Goal: Information Seeking & Learning: Learn about a topic

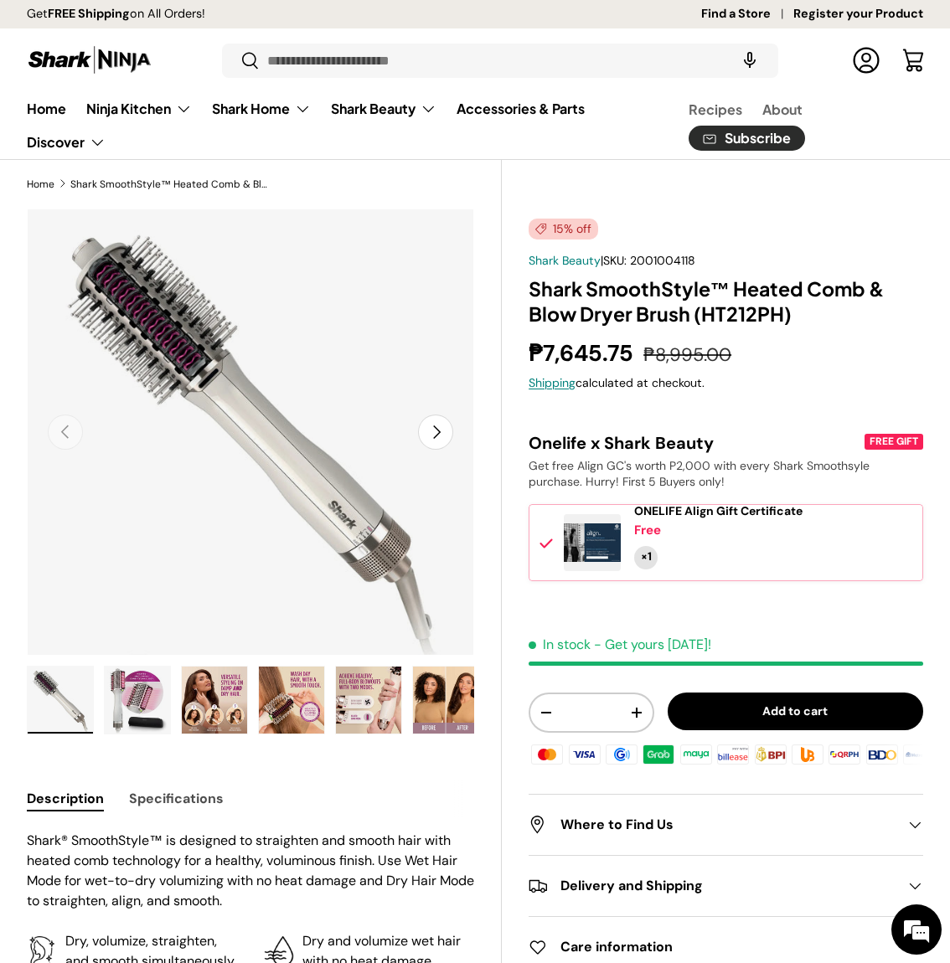
click at [445, 429] on button "Next" at bounding box center [435, 432] width 35 height 35
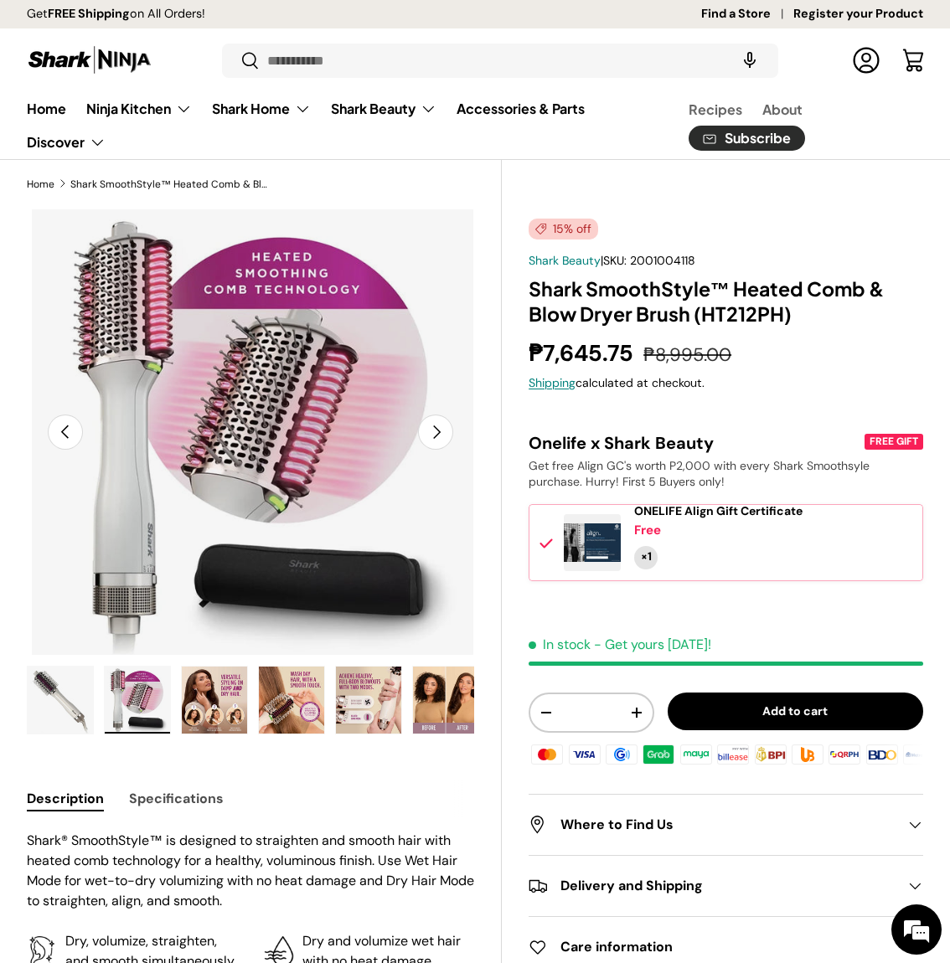
scroll to position [0, 456]
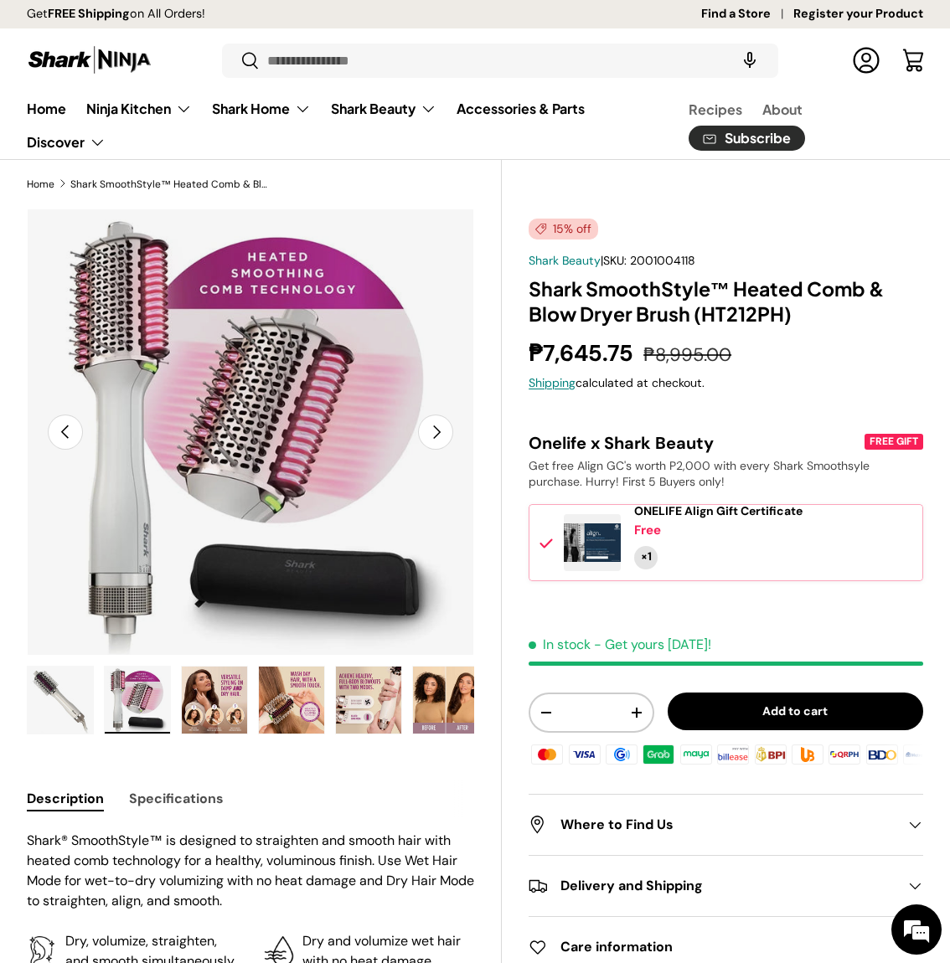
click at [445, 429] on button "Next" at bounding box center [435, 432] width 35 height 35
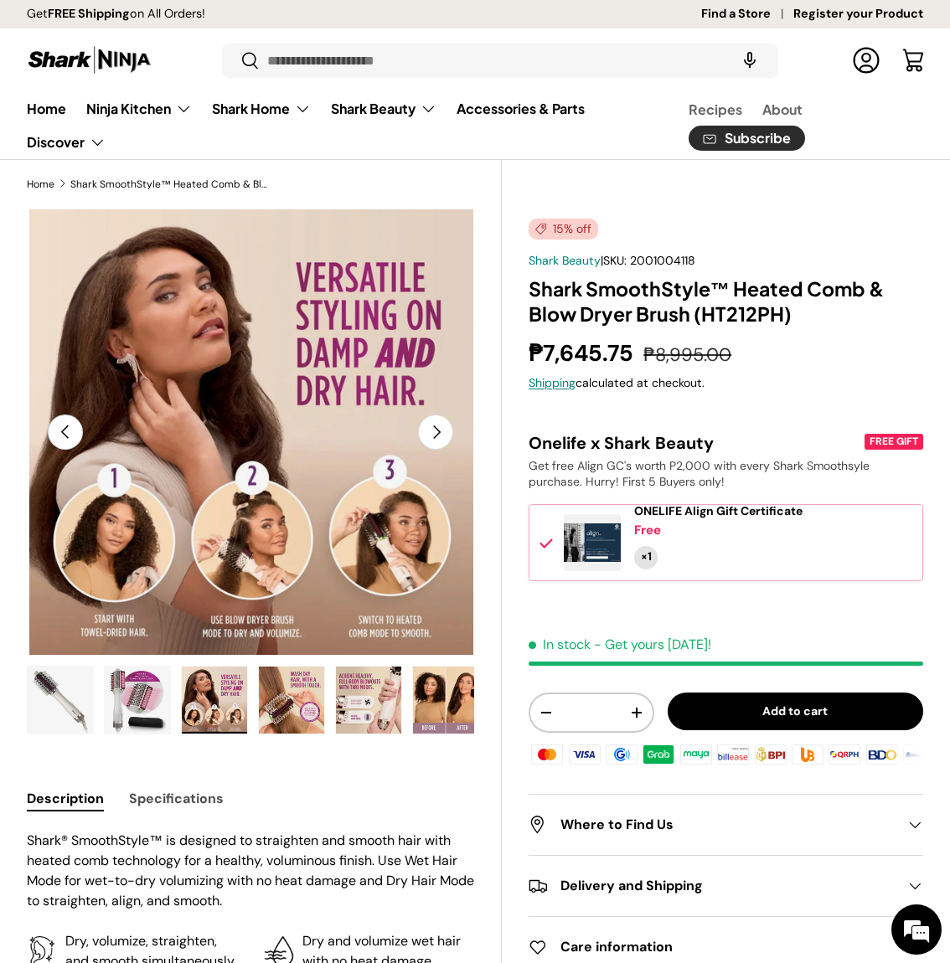
scroll to position [0, 911]
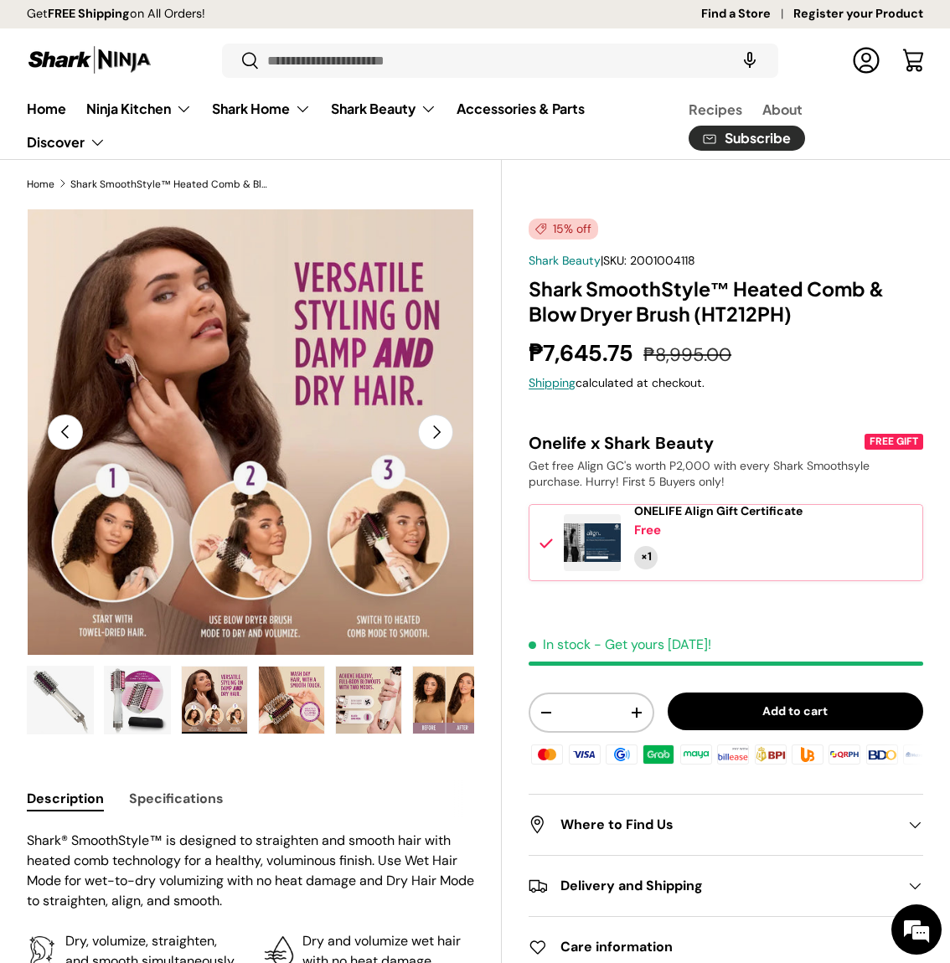
click at [445, 429] on button "Next" at bounding box center [435, 432] width 35 height 35
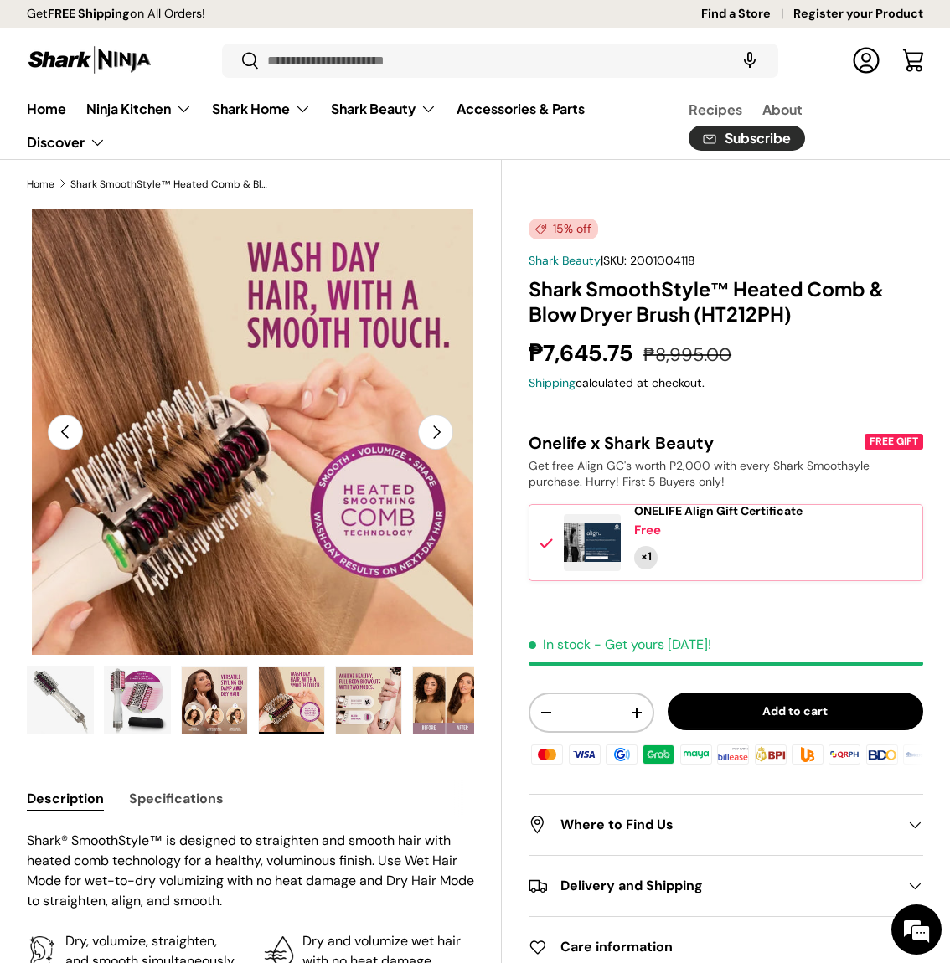
scroll to position [0, 1367]
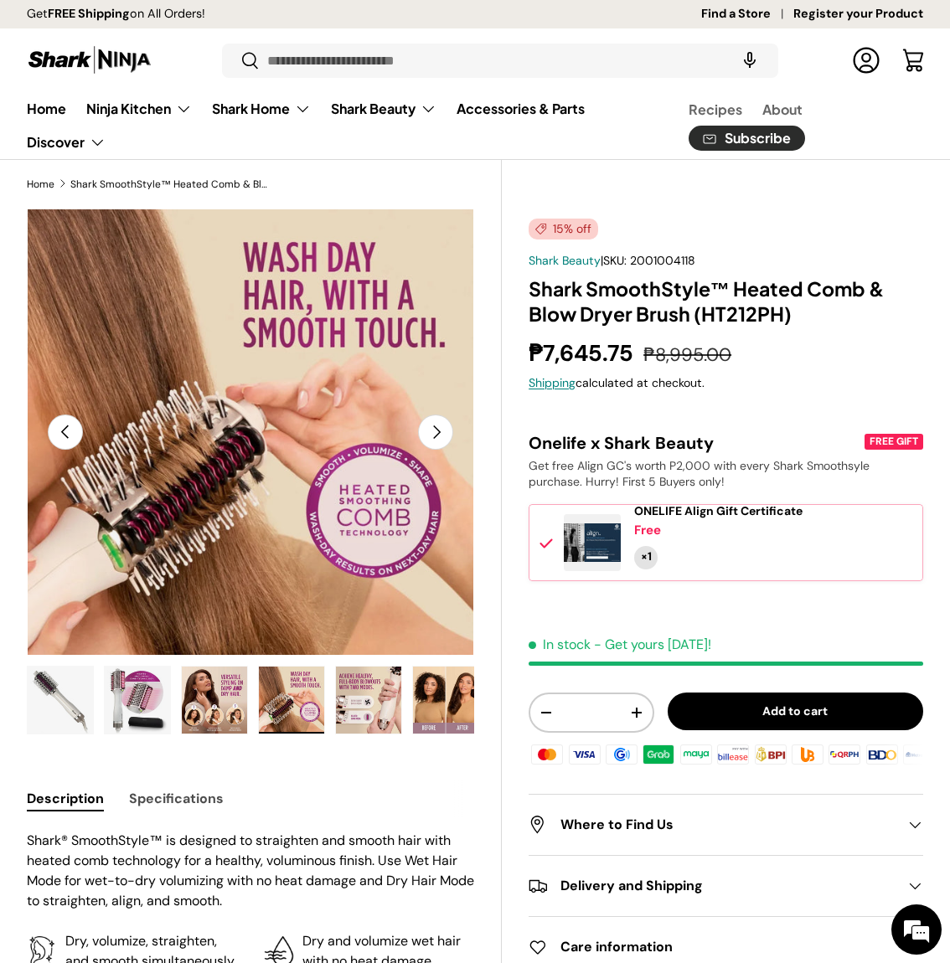
click at [445, 429] on button "Next" at bounding box center [435, 432] width 35 height 35
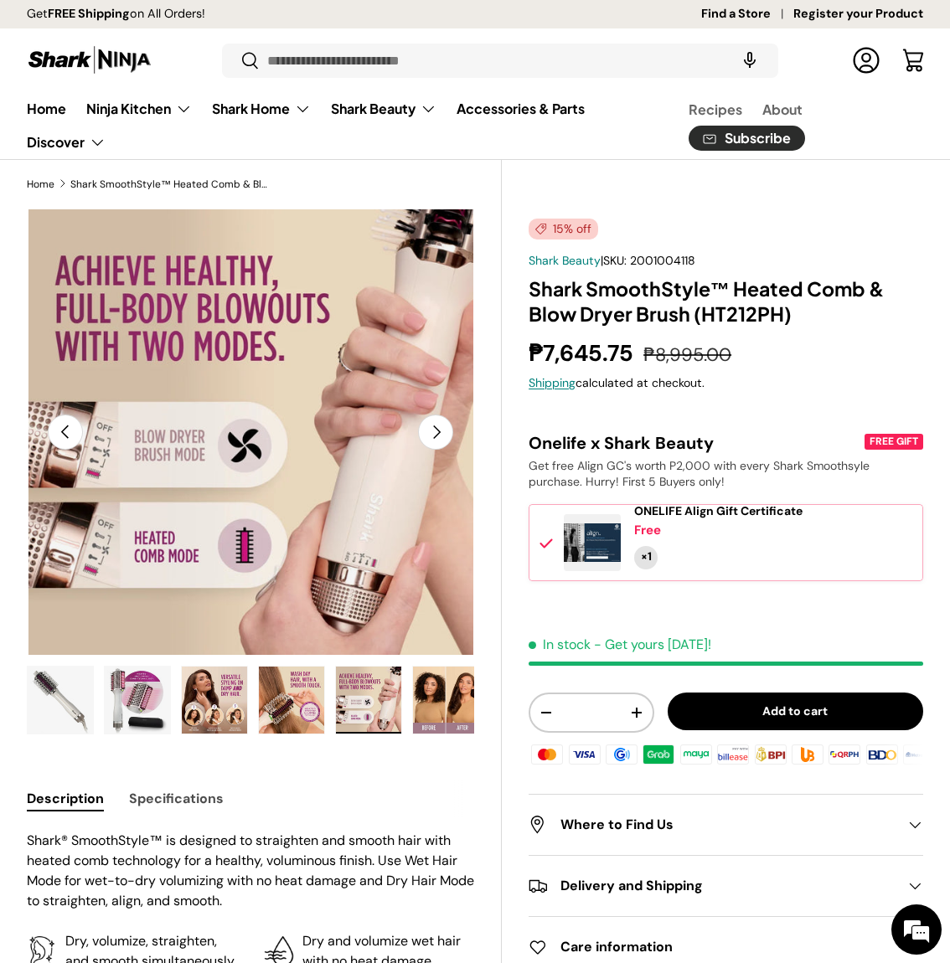
scroll to position [0, 1822]
click at [445, 429] on button "Next" at bounding box center [435, 432] width 35 height 35
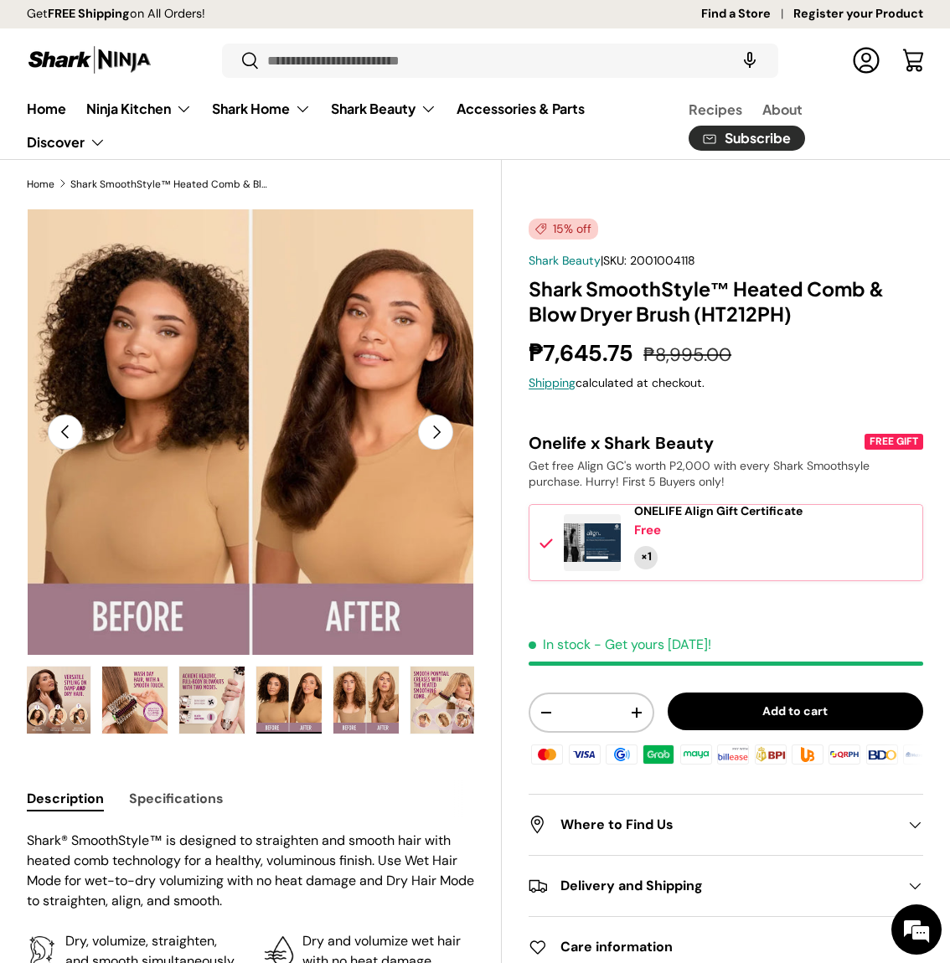
scroll to position [0, 159]
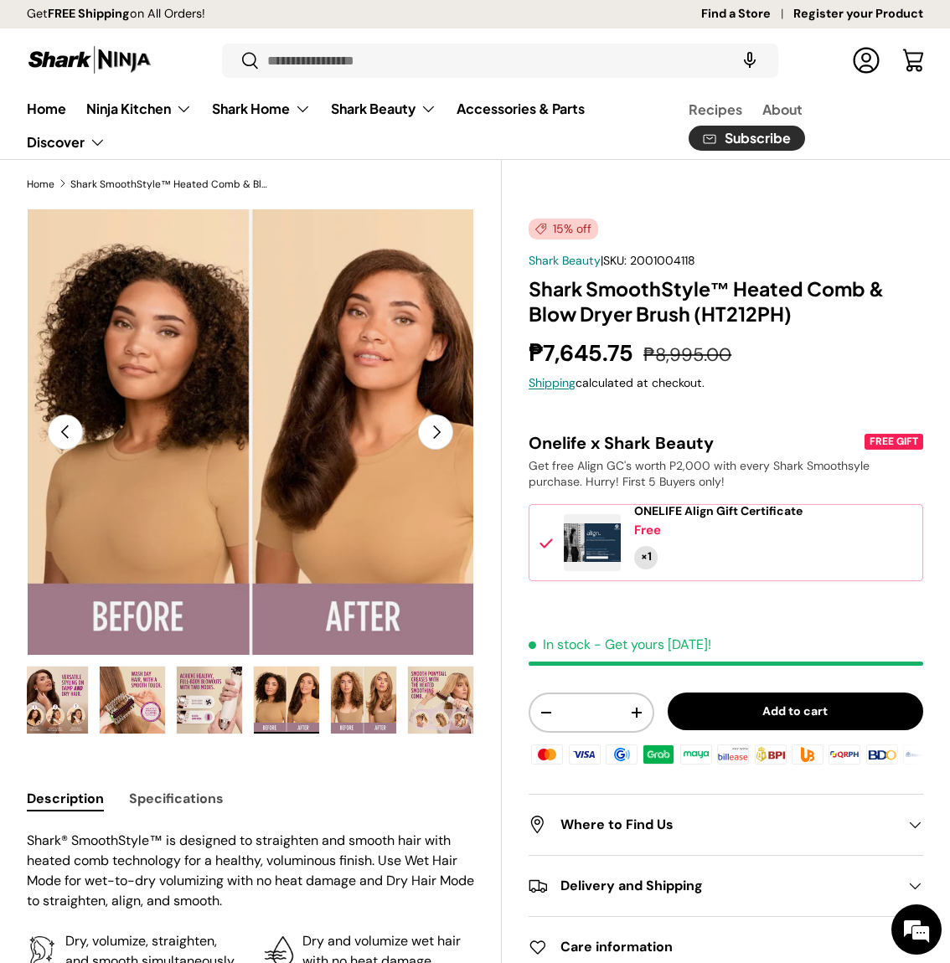
click at [445, 429] on button "Next" at bounding box center [435, 432] width 35 height 35
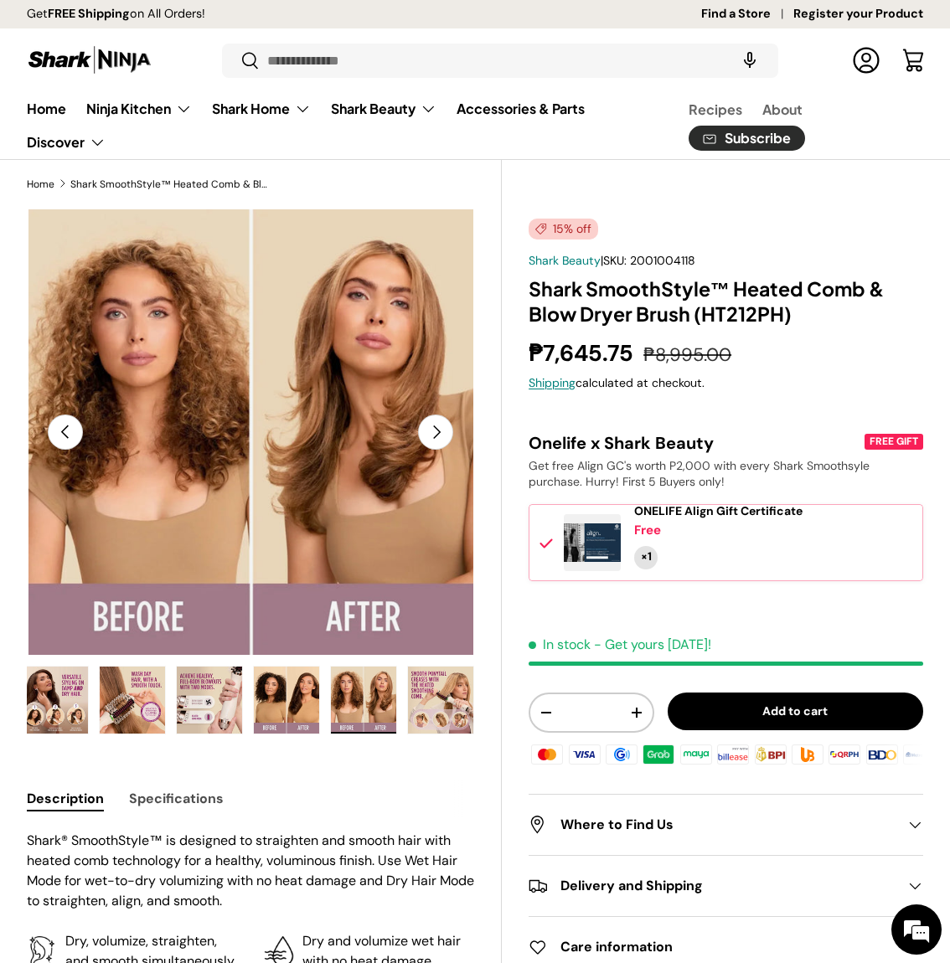
click at [445, 429] on button "Next" at bounding box center [435, 432] width 35 height 35
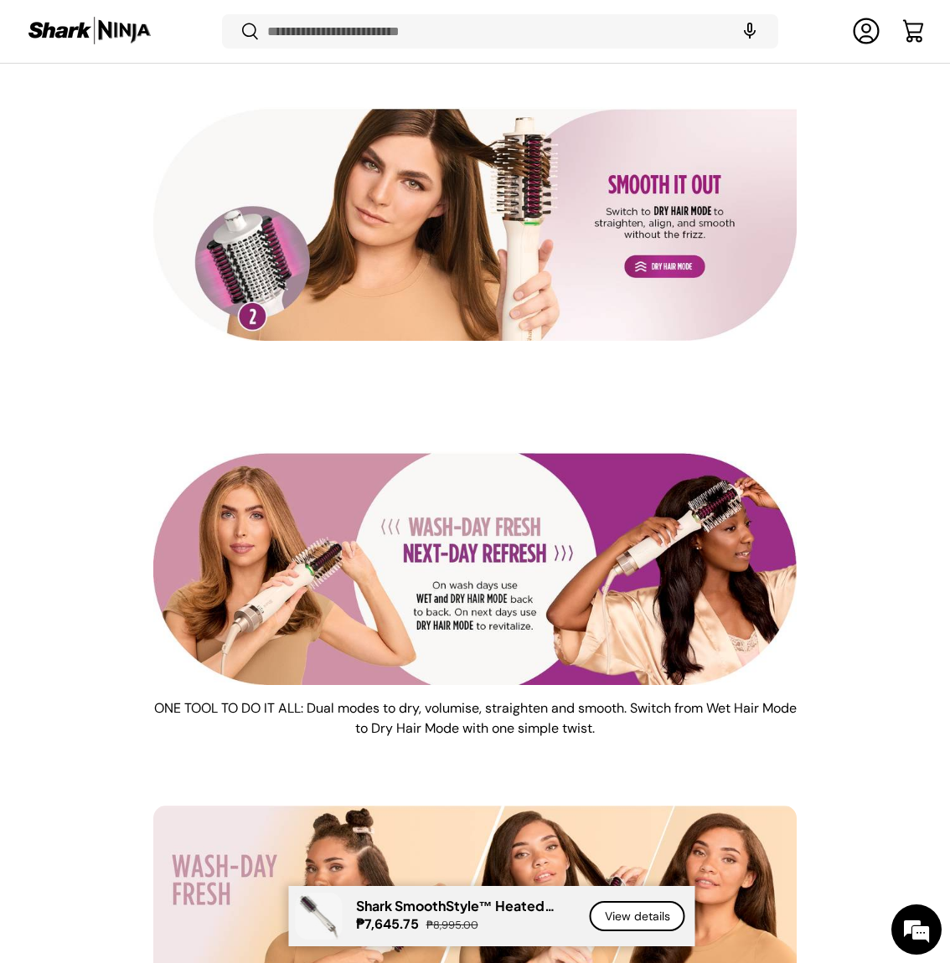
scroll to position [4095, 0]
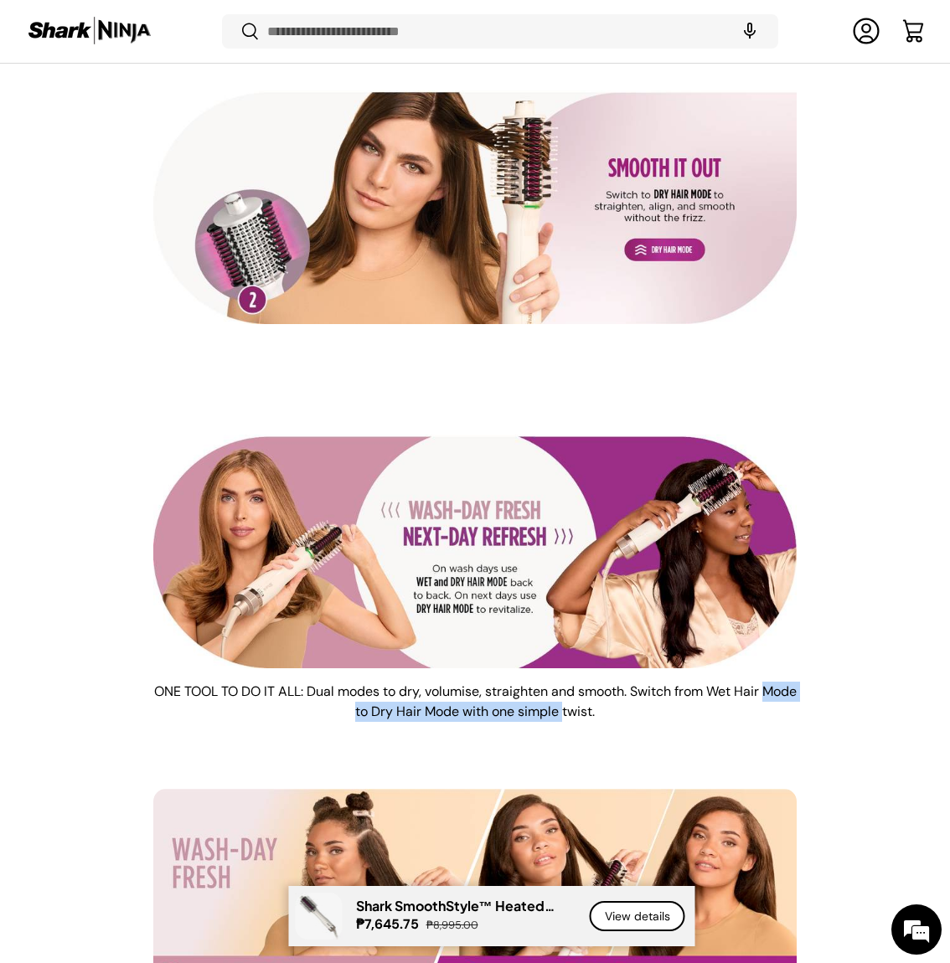
drag, startPoint x: 136, startPoint y: 703, endPoint x: 613, endPoint y: 714, distance: 477.5
click at [613, 714] on li "ONE TOOL TO DO IT ALL: Dual modes to dry, volumise, straighten and smooth. Swit…" at bounding box center [475, 570] width 896 height 331
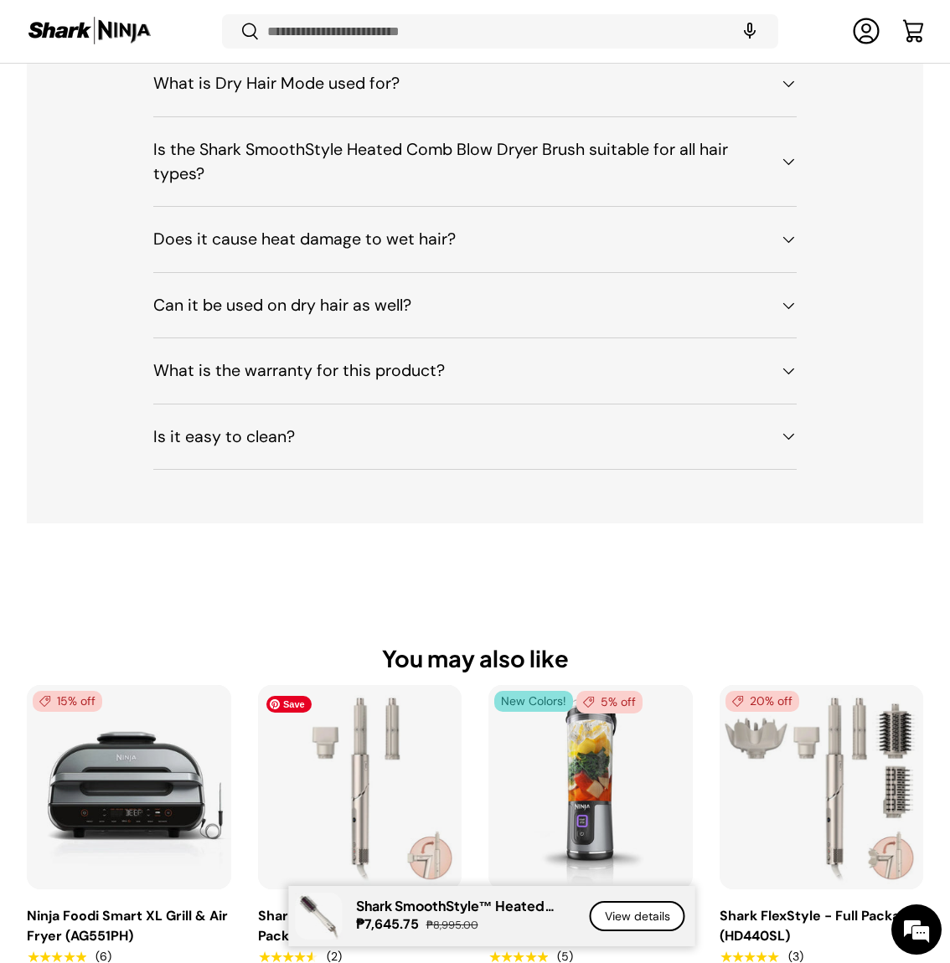
scroll to position [7495, 0]
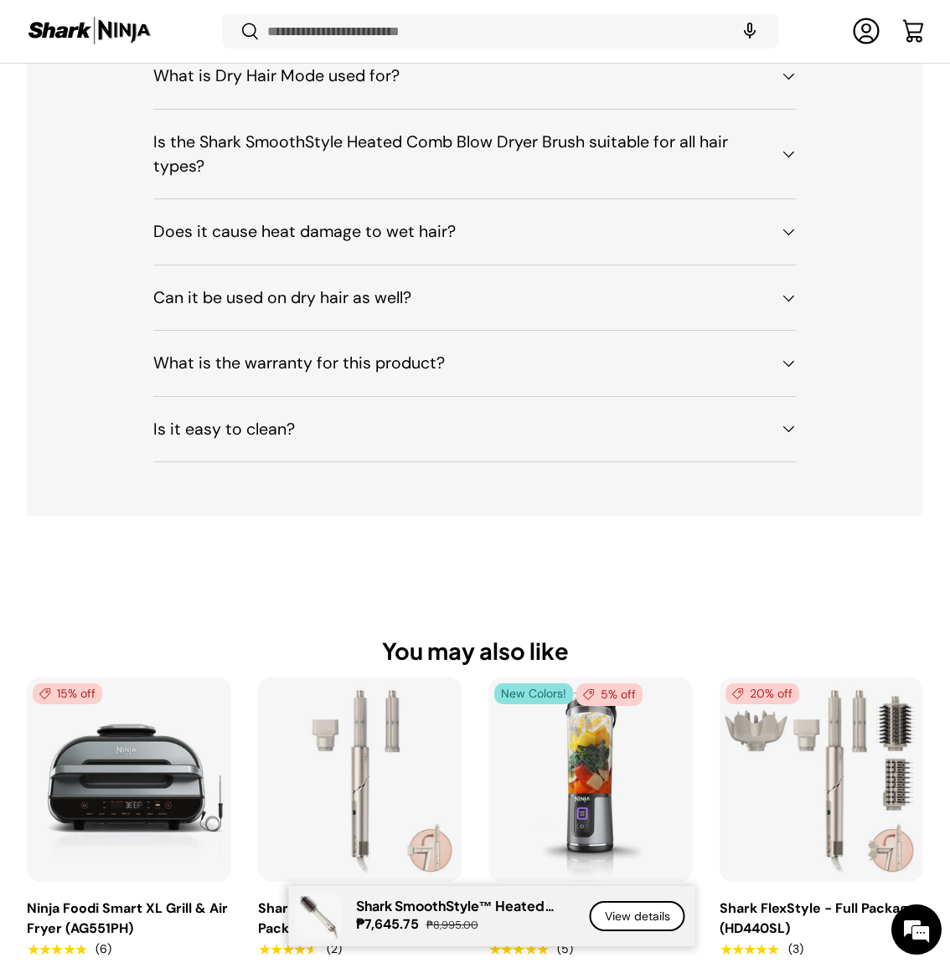
click at [786, 237] on span at bounding box center [788, 232] width 17 height 17
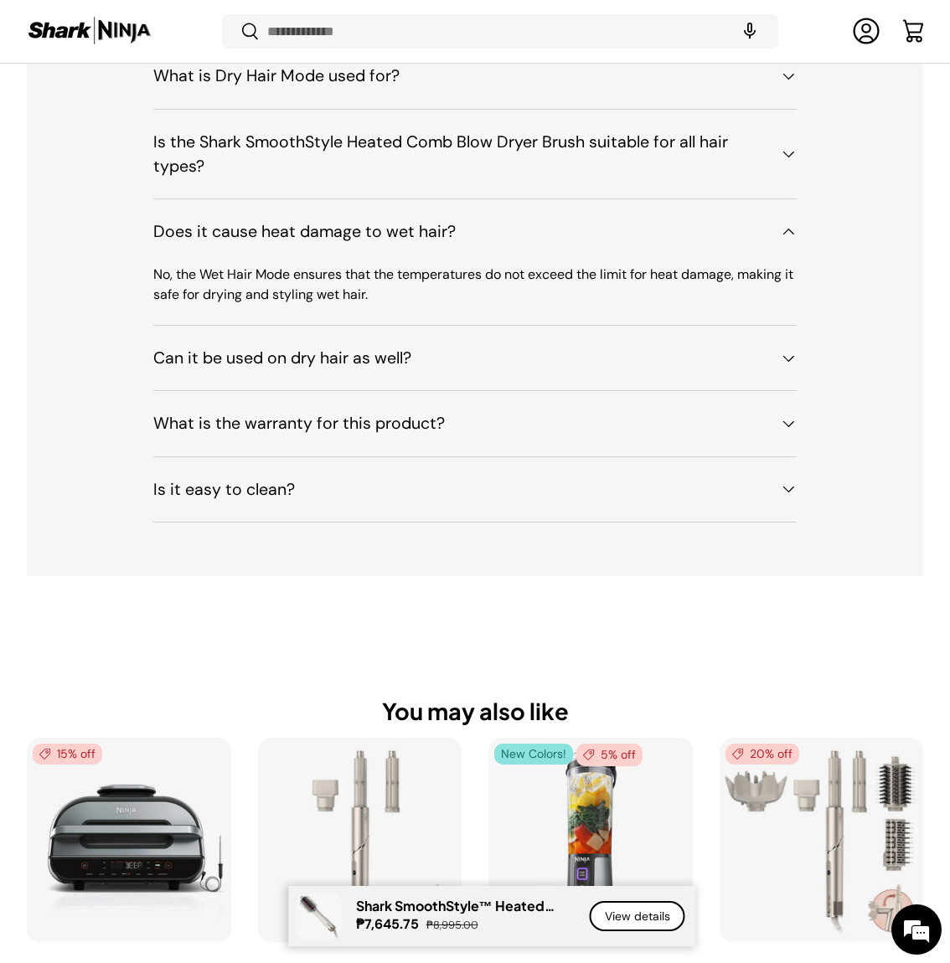
drag, startPoint x: 406, startPoint y: 307, endPoint x: 415, endPoint y: 274, distance: 34.7
click at [415, 274] on div "No, the Wet Hair Mode ensures that the temperatures do not exceed the limit for…" at bounding box center [474, 295] width 643 height 60
click at [421, 305] on p "No, the Wet Hair Mode ensures that the temperatures do not exceed the limit for…" at bounding box center [474, 285] width 643 height 40
click at [760, 375] on summary "Can it be used on dry hair as well?" at bounding box center [474, 358] width 643 height 64
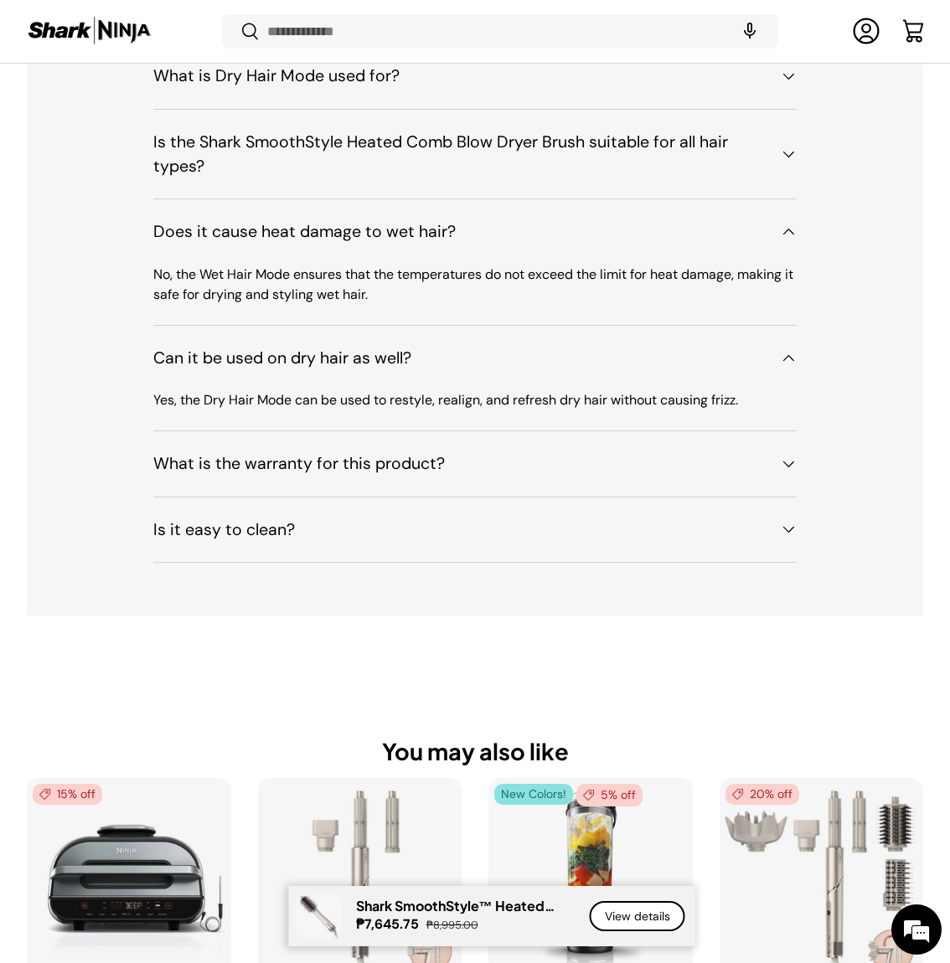
drag, startPoint x: 190, startPoint y: 398, endPoint x: 743, endPoint y: 431, distance: 553.8
click at [708, 420] on div "Frequently Asked Questions What are the main features of the Shark SmoothStyle …" at bounding box center [475, 189] width 896 height 745
click at [776, 461] on div "What is the warranty for this product?" at bounding box center [474, 463] width 643 height 24
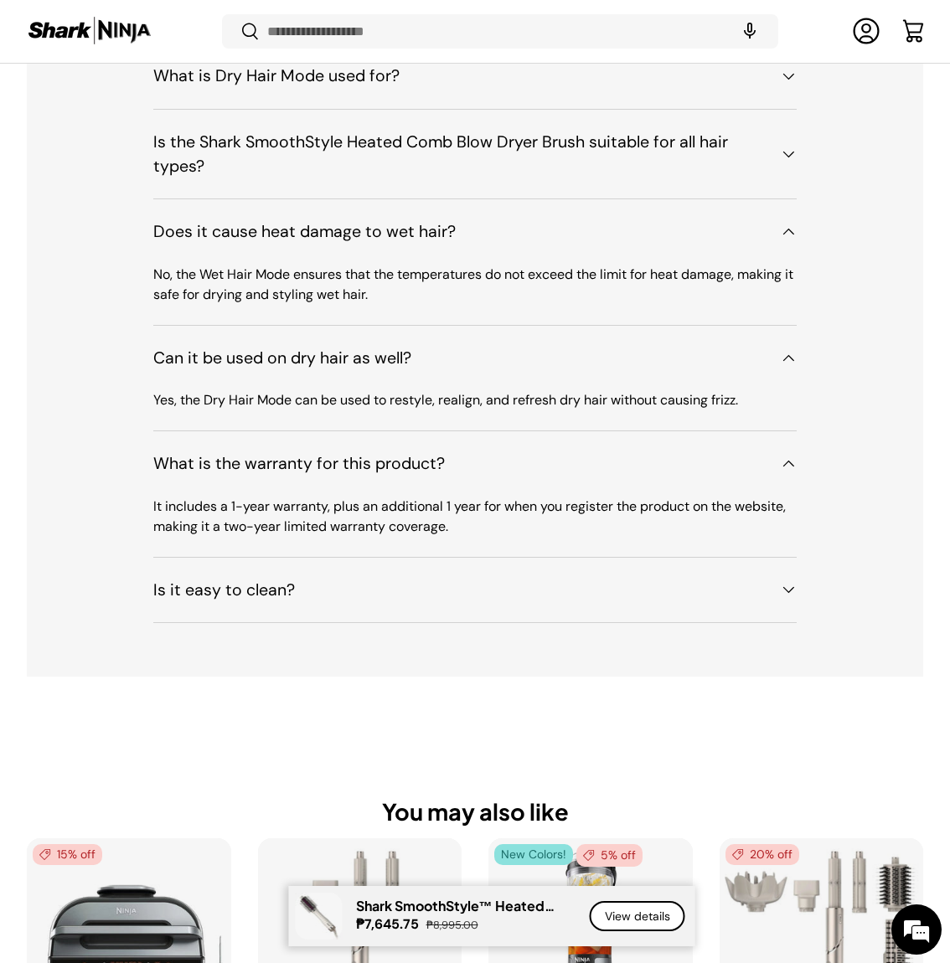
click at [750, 540] on div "It includes a 1-year warranty, plus an additional 1 year for when you register …" at bounding box center [474, 527] width 643 height 60
click at [735, 606] on summary "Is it easy to clean?" at bounding box center [474, 590] width 643 height 64
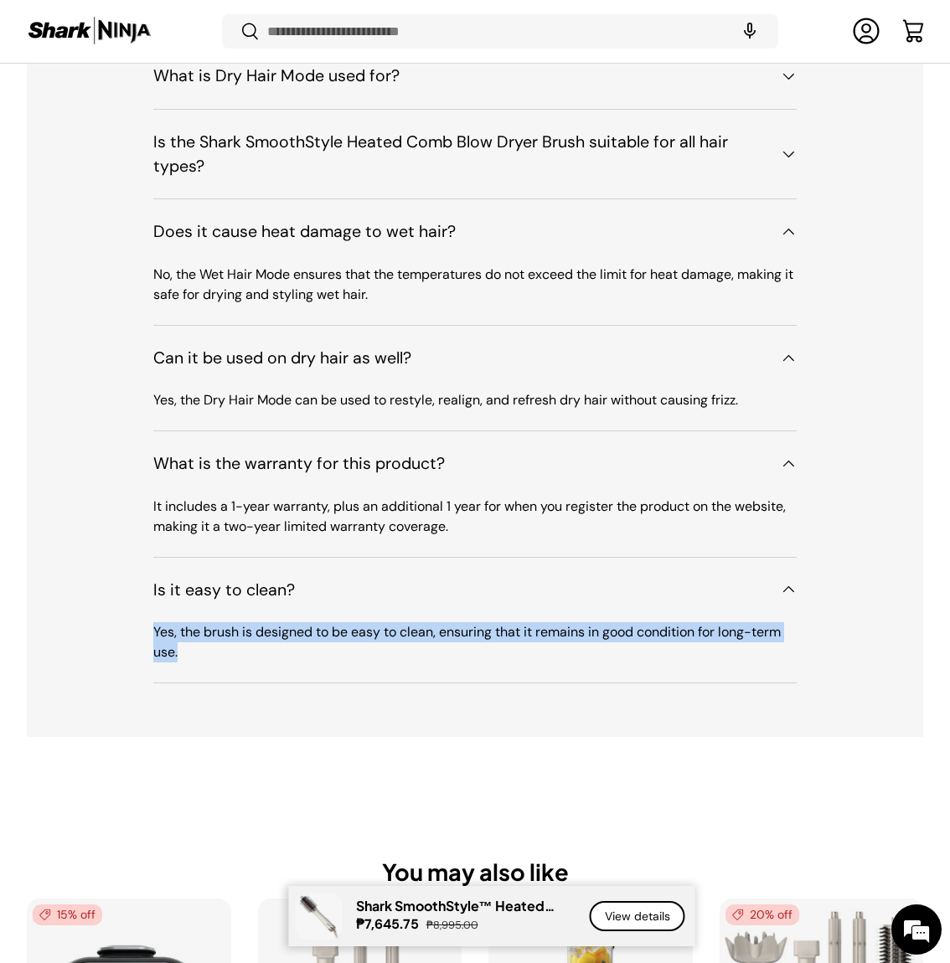
drag, startPoint x: 224, startPoint y: 651, endPoint x: 140, endPoint y: 630, distance: 86.3
click at [140, 630] on div "Frequently Asked Questions What are the main features of the Shark SmoothStyle …" at bounding box center [475, 250] width 896 height 866
click at [140, 629] on div "Frequently Asked Questions What are the main features of the Shark SmoothStyle …" at bounding box center [475, 250] width 896 height 866
drag, startPoint x: 127, startPoint y: 628, endPoint x: 223, endPoint y: 651, distance: 98.1
click at [223, 651] on div "Frequently Asked Questions What are the main features of the Shark SmoothStyle …" at bounding box center [475, 250] width 896 height 866
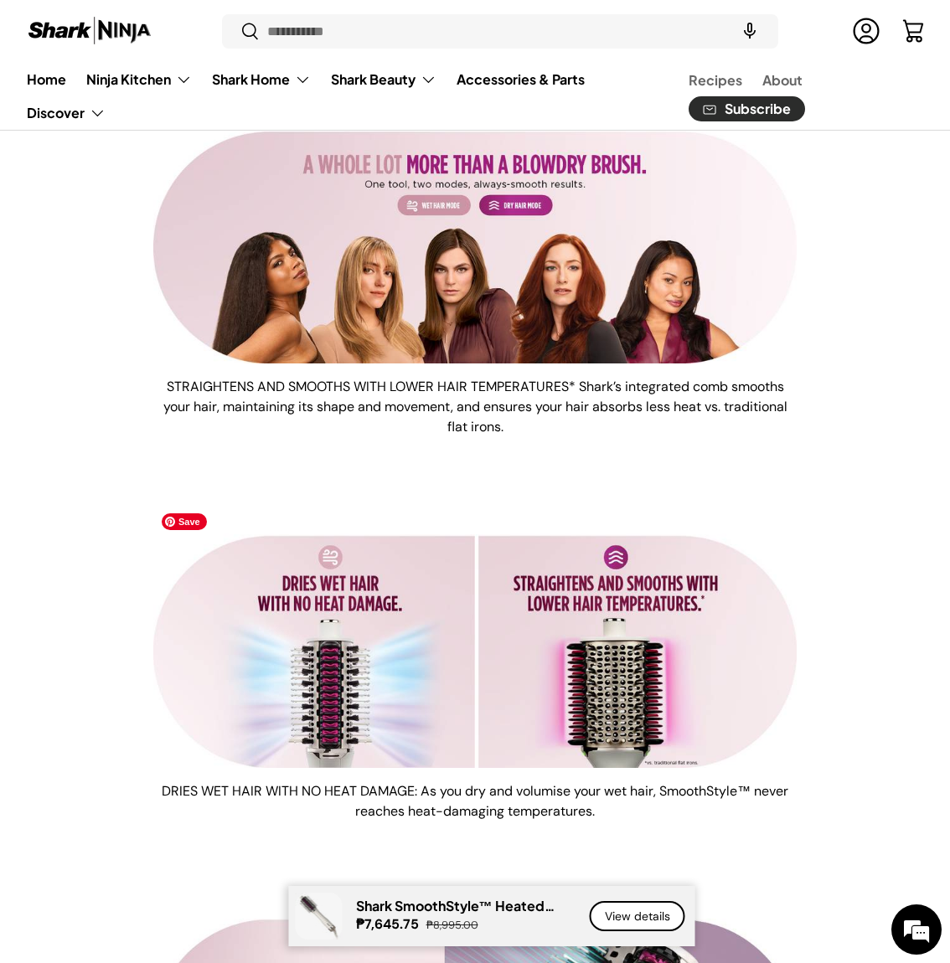
scroll to position [0, 0]
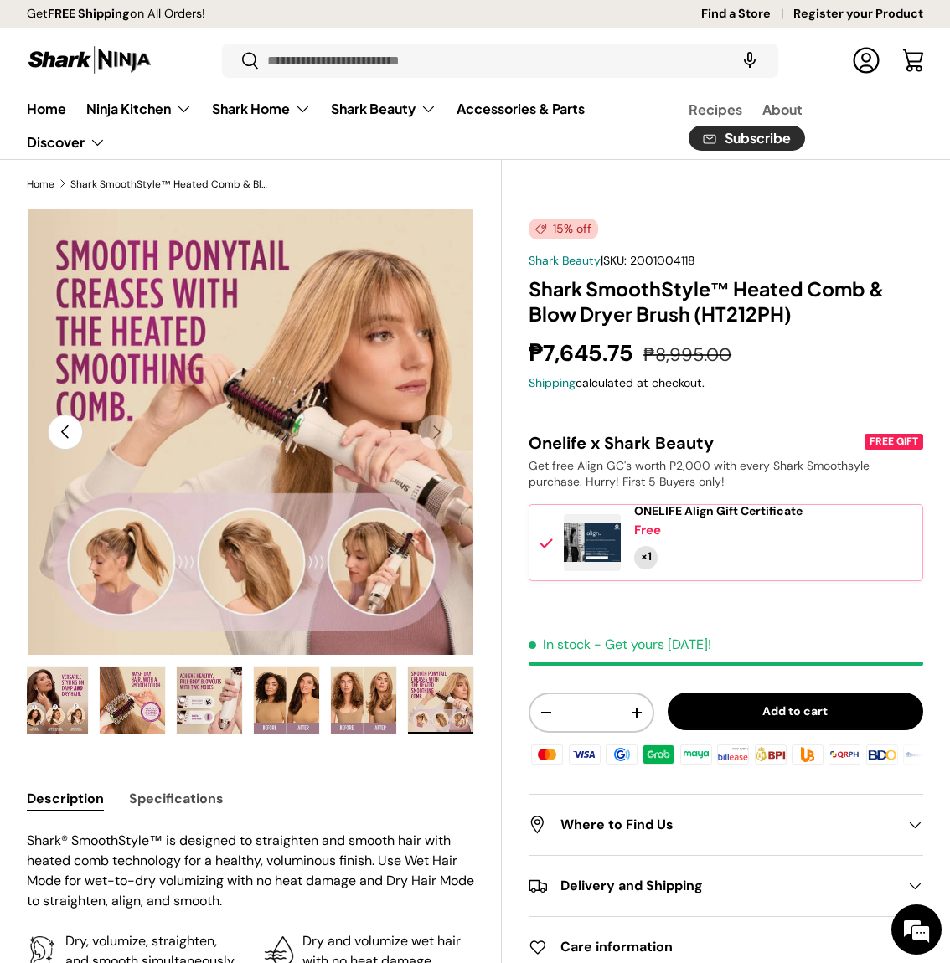
click at [440, 692] on img "Gallery Viewer" at bounding box center [440, 700] width 65 height 67
click at [366, 700] on img "Gallery Viewer" at bounding box center [363, 700] width 65 height 67
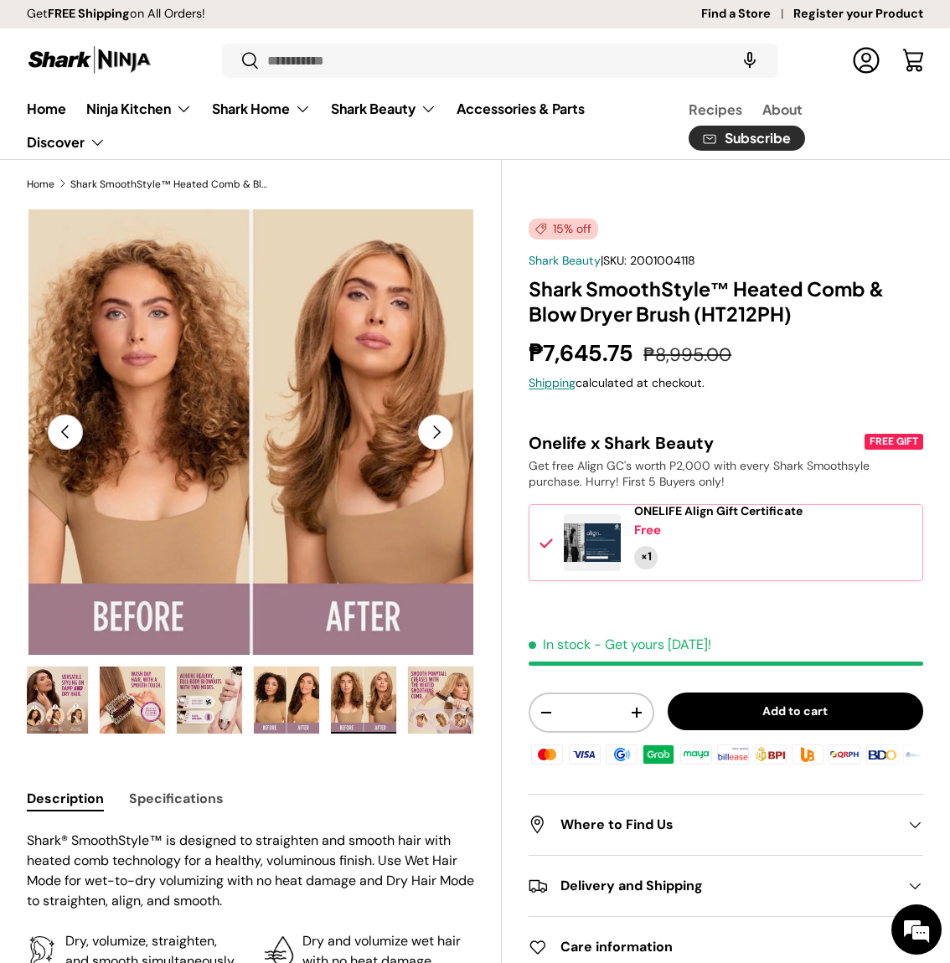
scroll to position [226, 0]
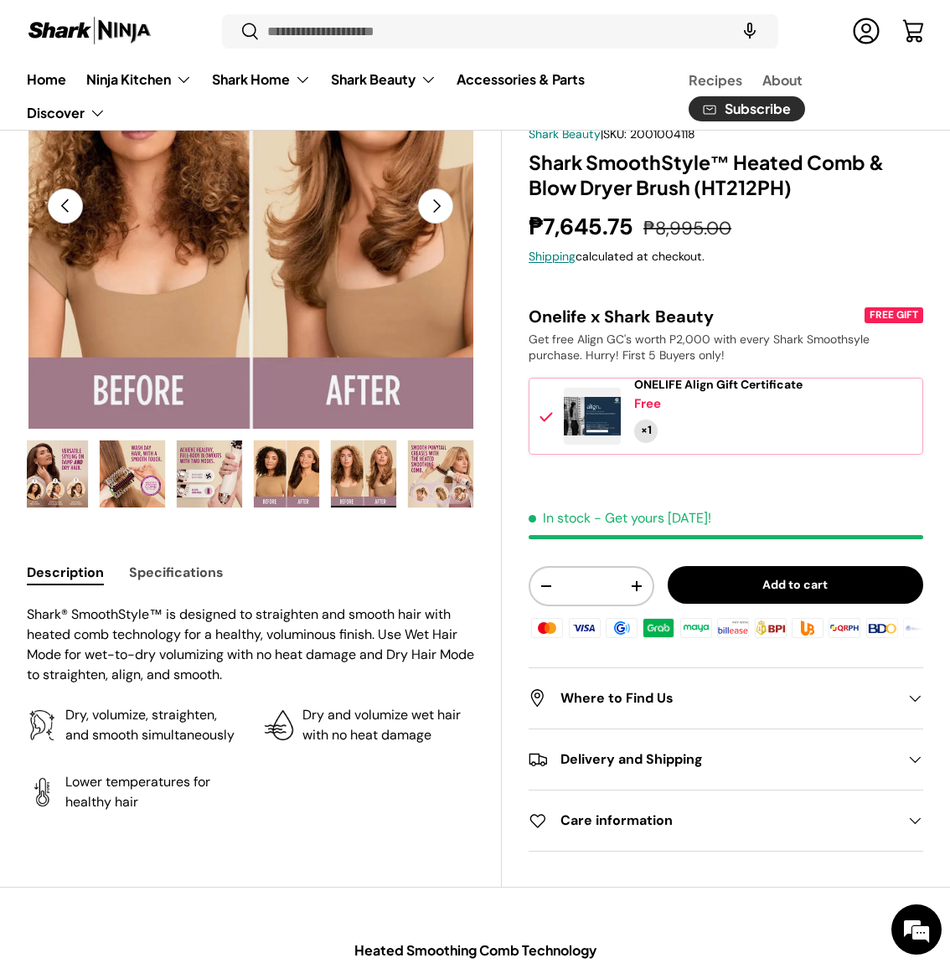
click at [667, 812] on h2 "Care information" at bounding box center [712, 821] width 368 height 20
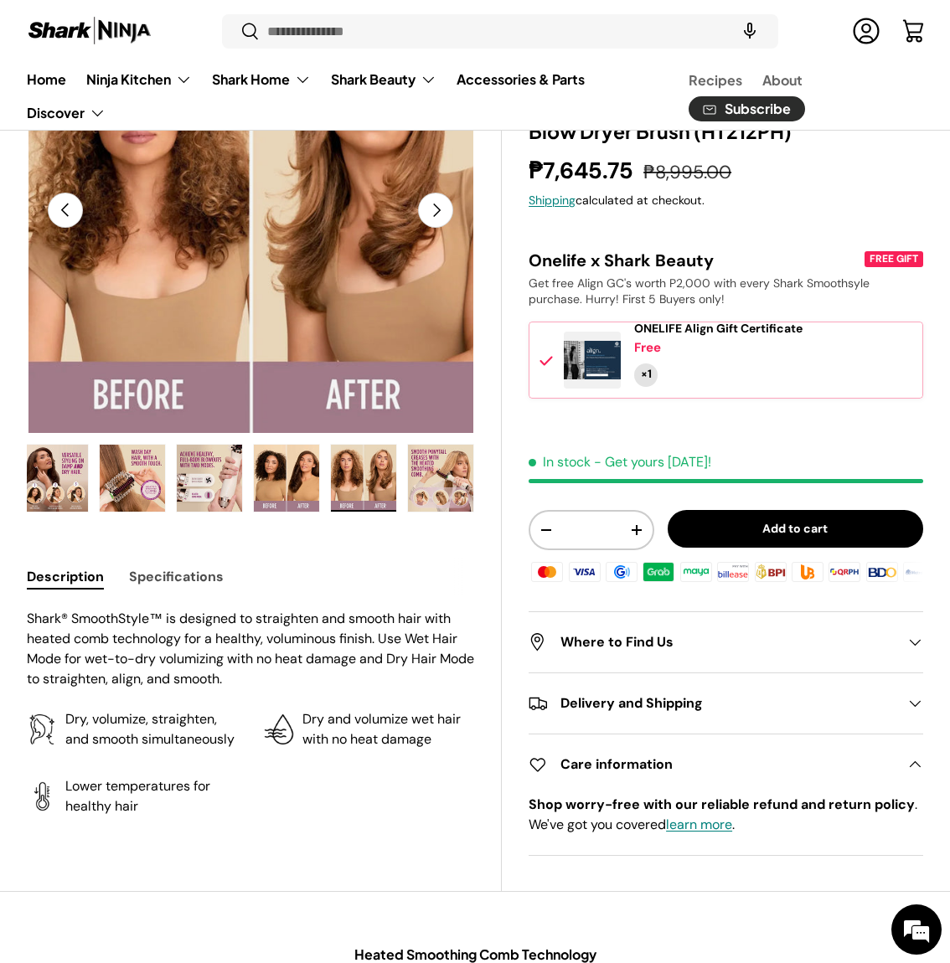
scroll to position [0, 0]
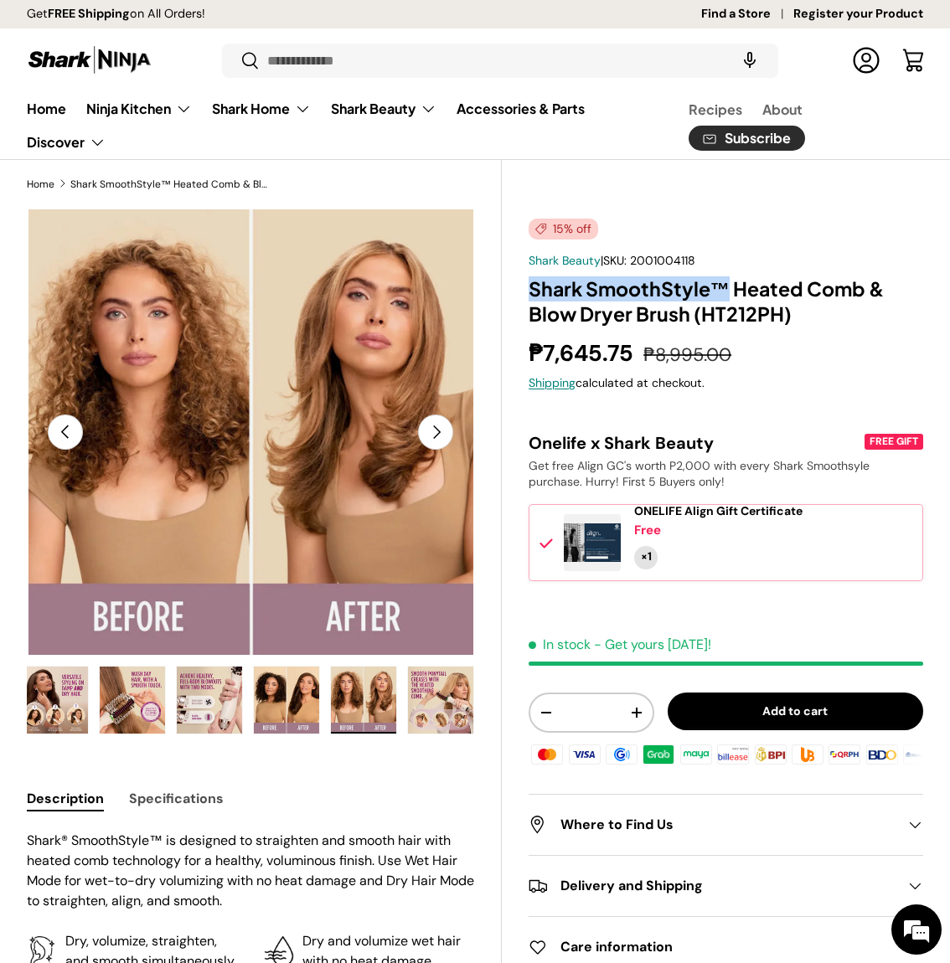
drag, startPoint x: 528, startPoint y: 289, endPoint x: 724, endPoint y: 299, distance: 196.2
click at [724, 299] on h1 "Shark SmoothStyle™ Heated Comb & Blow Dryer Brush (HT212PH)" at bounding box center [725, 301] width 394 height 50
copy h1 "Shark SmoothStyle™"
